Goal: Find contact information: Find contact information

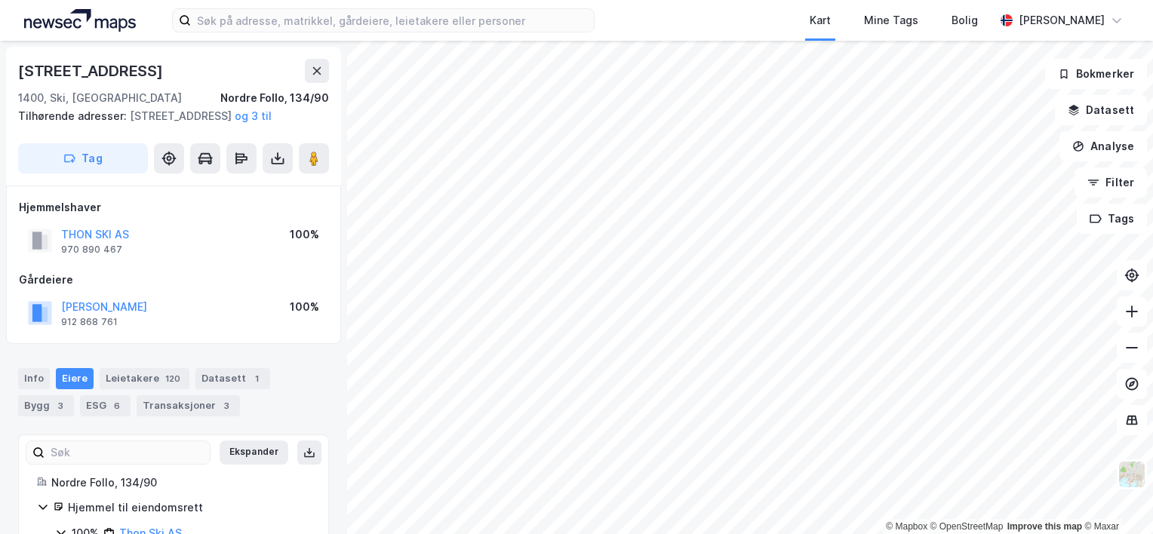
drag, startPoint x: 76, startPoint y: 266, endPoint x: 31, endPoint y: 197, distance: 82.2
click at [31, 186] on div "[STREET_ADDRESS], Ski, [GEOGRAPHIC_DATA], 134/90 Tilhørende adresser: [STREET_A…" at bounding box center [173, 116] width 335 height 139
click at [80, 256] on div "970 890 467" at bounding box center [91, 250] width 61 height 12
